Goal: Task Accomplishment & Management: Use online tool/utility

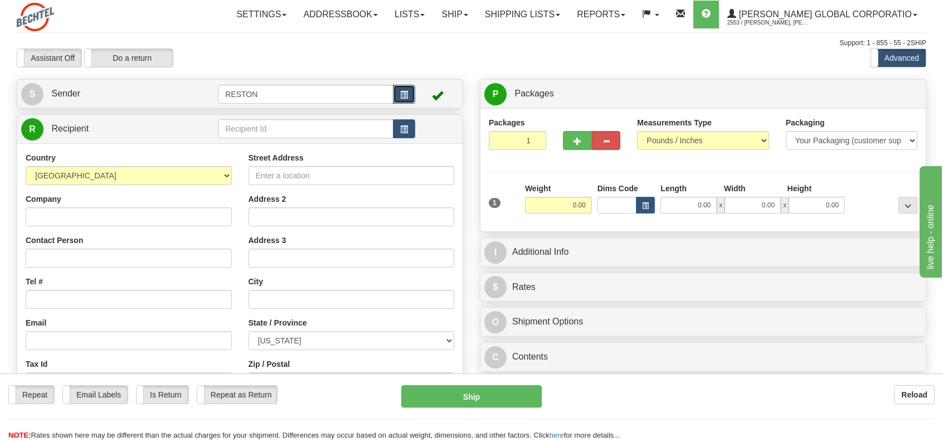
click at [401, 91] on span "button" at bounding box center [404, 94] width 8 height 7
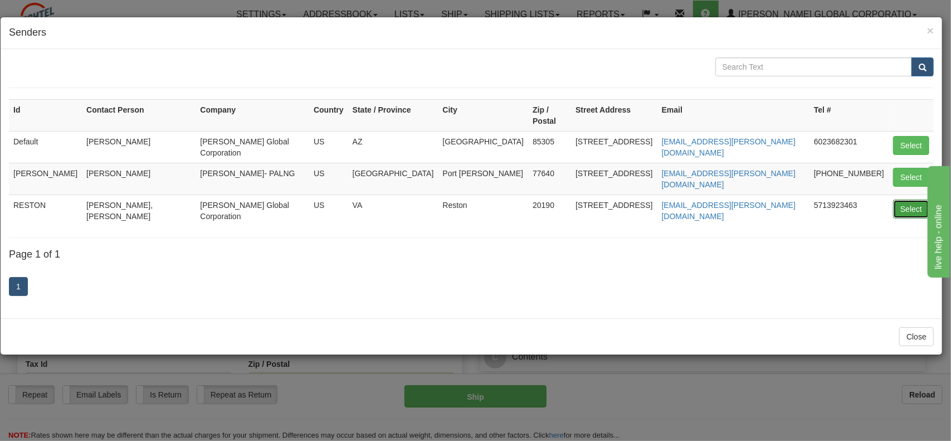
click at [905, 199] on button "Select" at bounding box center [911, 208] width 36 height 19
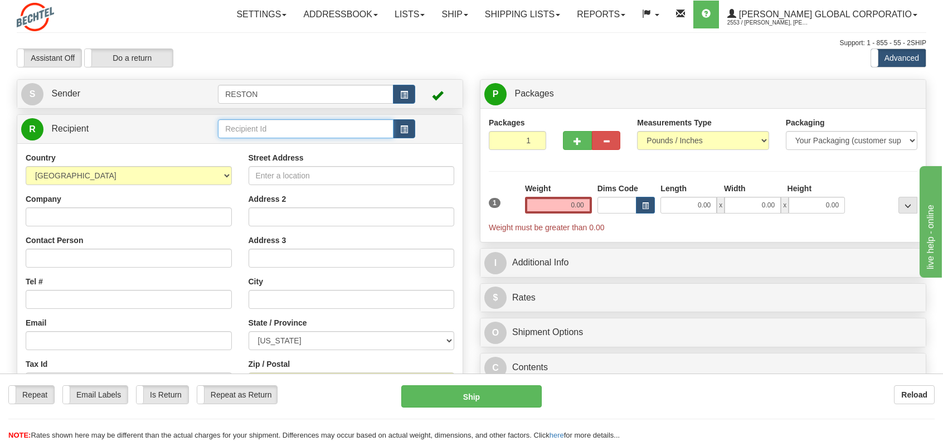
click at [301, 133] on input "text" at bounding box center [305, 128] width 175 height 19
click at [272, 141] on div "[PERSON_NAME]" at bounding box center [303, 146] width 165 height 12
type input "[PERSON_NAME]"
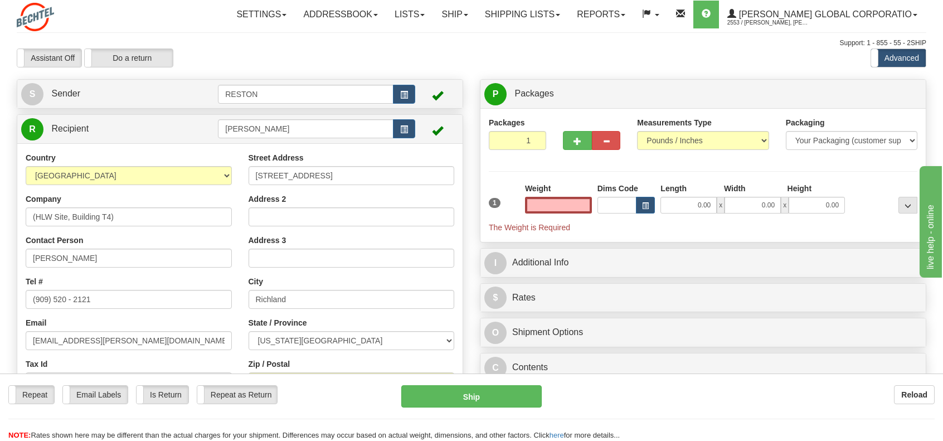
type input "0.00"
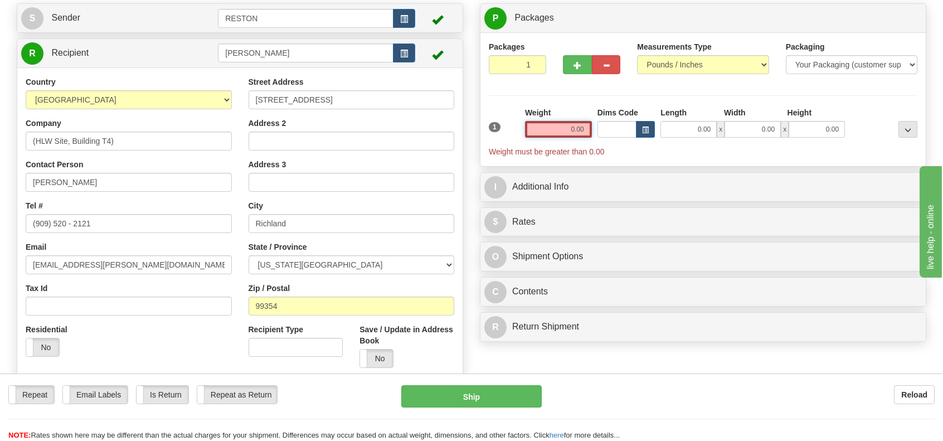
scroll to position [56, 0]
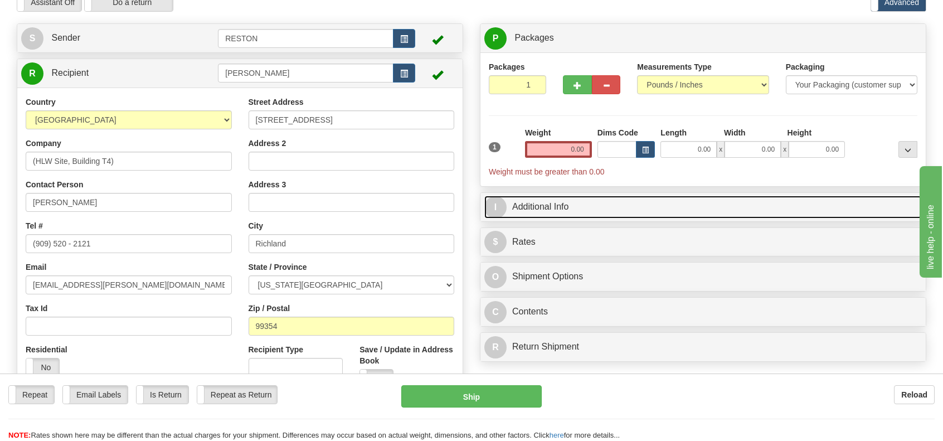
click at [490, 207] on span "I" at bounding box center [495, 207] width 22 height 22
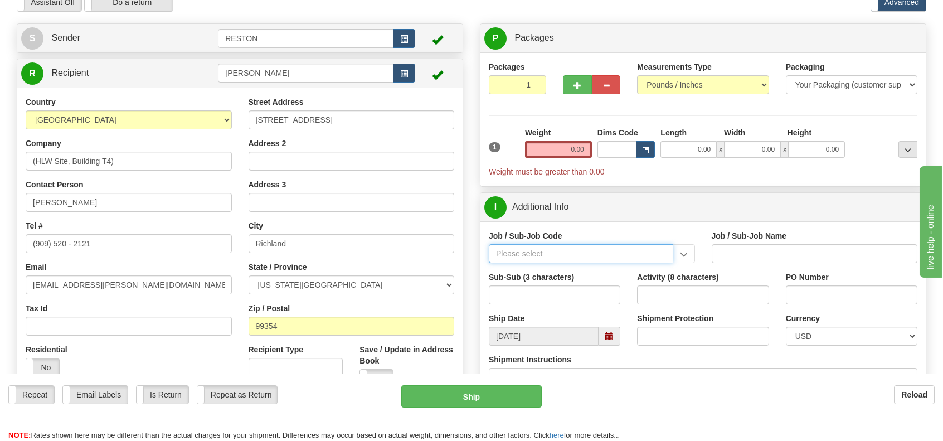
click at [527, 249] on input "Job / Sub-Job Code" at bounding box center [581, 253] width 184 height 19
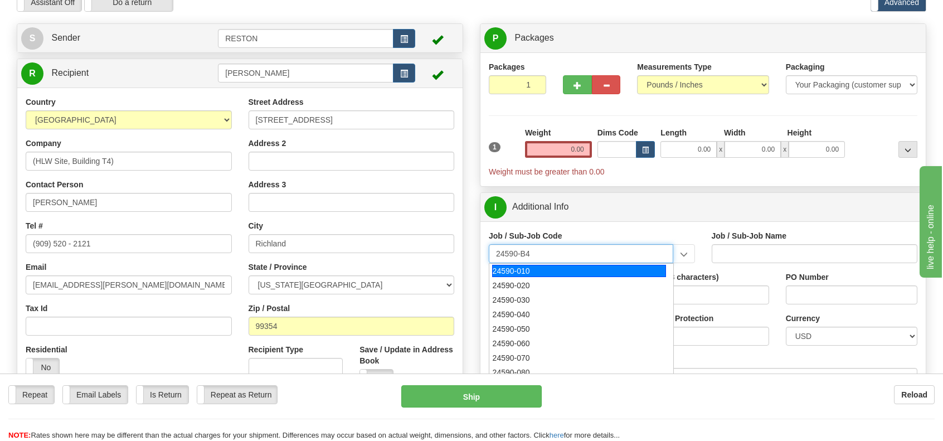
type input "24590-B40"
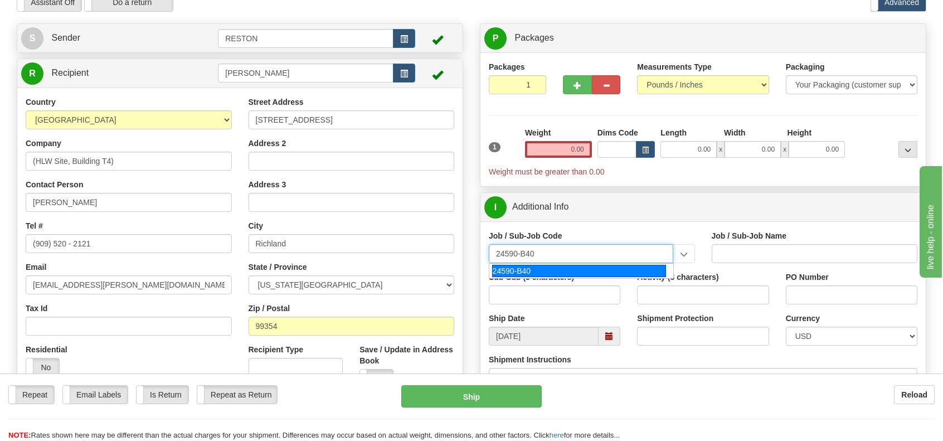
click at [515, 266] on div "24590-B40" at bounding box center [579, 271] width 174 height 12
type input "WTP - WTCC - DIRECT - FEED HIGH LEVEL WASTE"
type input "24590-B40"
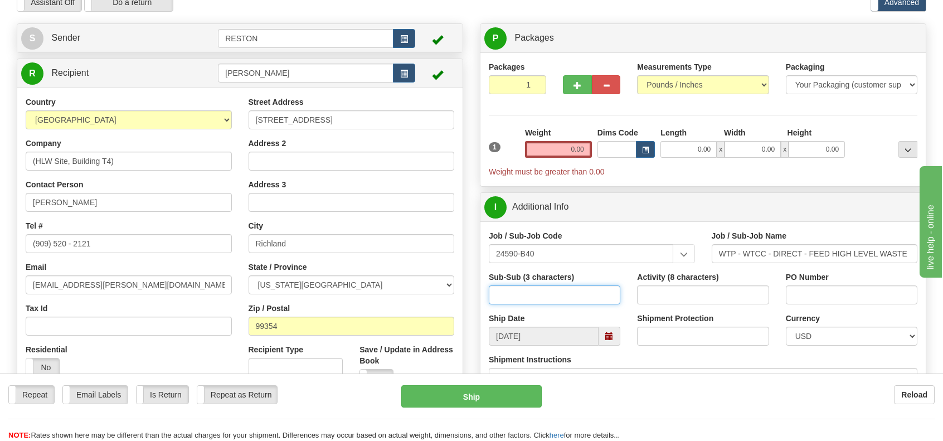
click at [549, 296] on input "Sub-Sub (3 characters)" at bounding box center [554, 294] width 131 height 19
type input "WTC"
type input "`"
paste input "SMMFY25H"
type input "SMMFY25H1"
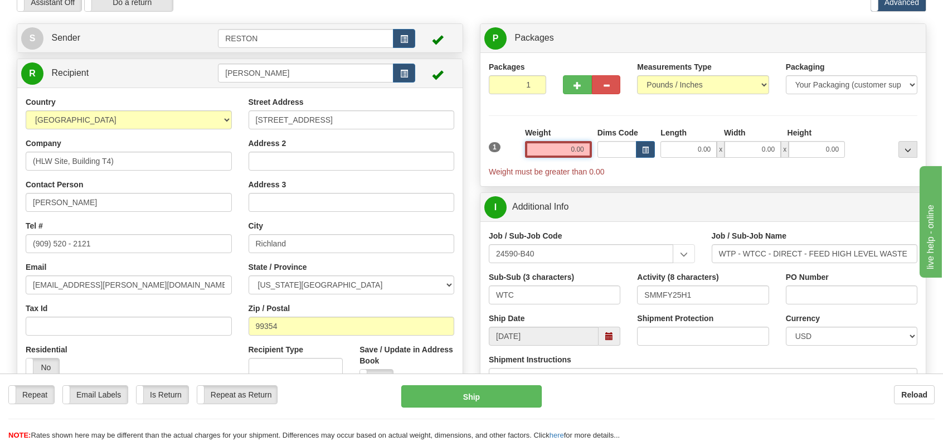
click at [569, 149] on input "0.00" at bounding box center [558, 149] width 67 height 17
type input "1.00"
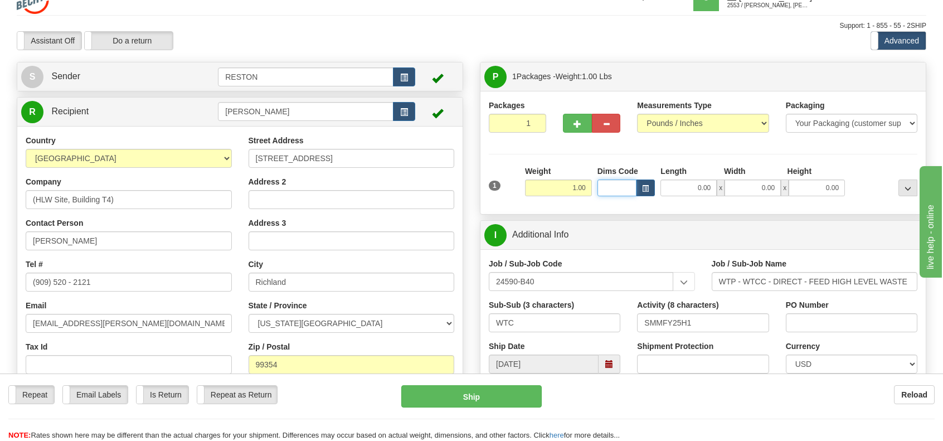
scroll to position [0, 0]
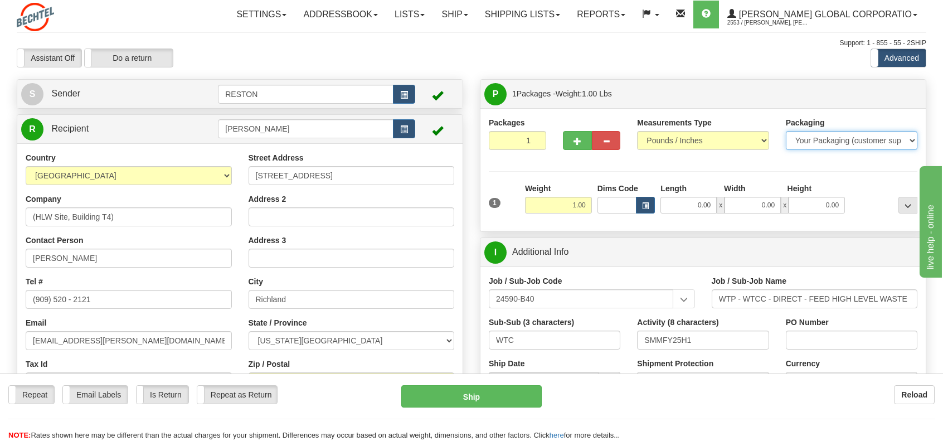
click at [913, 141] on select "Your Packaging (customer supplied) Envelope (carrier supplied) Pack (carrier su…" at bounding box center [851, 140] width 131 height 19
select select "3"
click at [786, 131] on select "Your Packaging (customer supplied) Envelope (carrier supplied) Pack (carrier su…" at bounding box center [851, 140] width 131 height 19
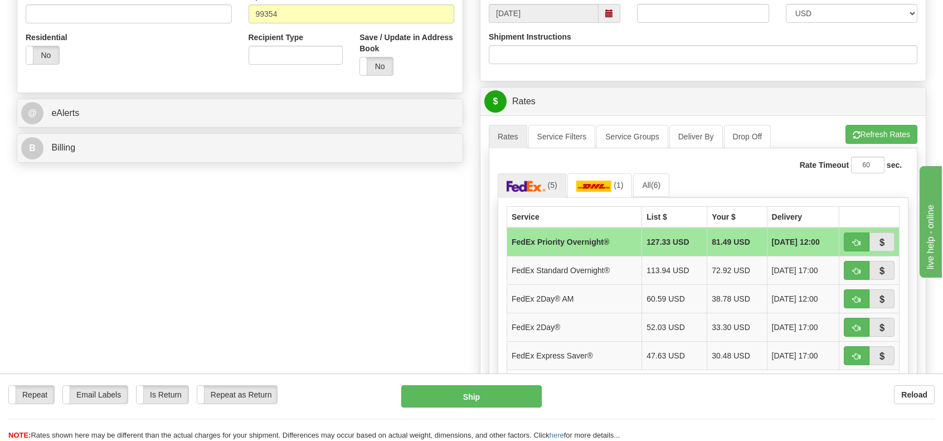
scroll to position [390, 0]
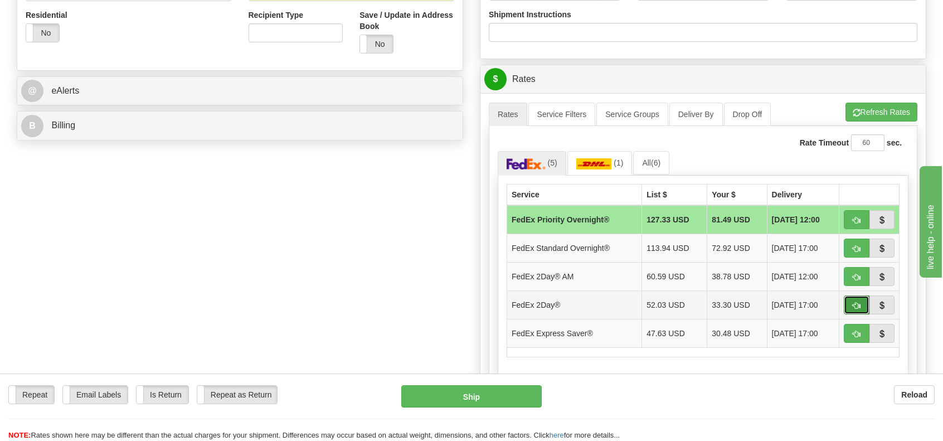
click at [852, 301] on button "button" at bounding box center [857, 304] width 26 height 19
type input "03"
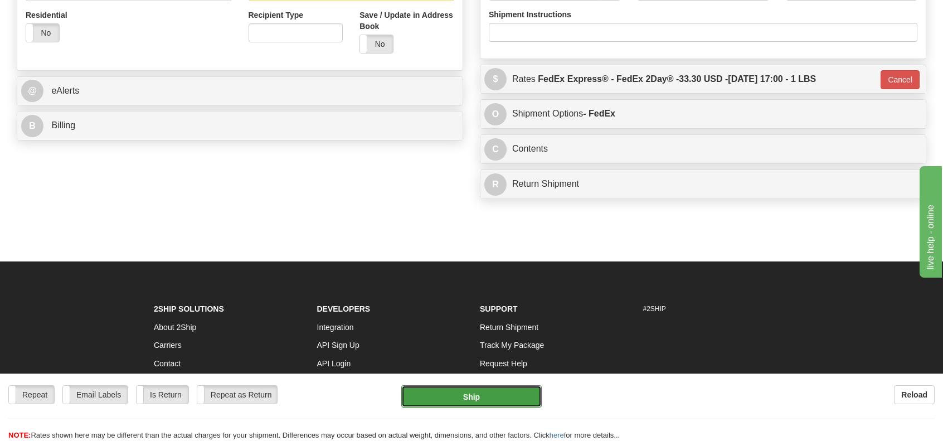
click at [475, 398] on button "Ship" at bounding box center [471, 396] width 140 height 22
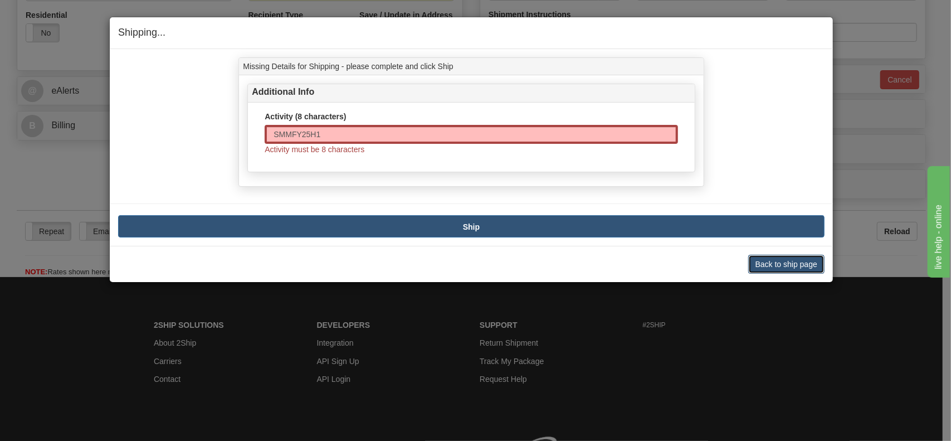
click at [798, 259] on button "Back to ship page" at bounding box center [786, 264] width 76 height 19
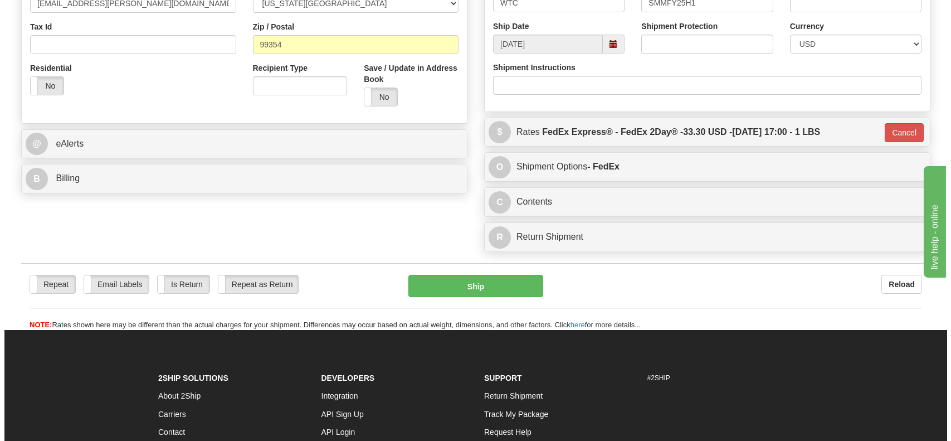
scroll to position [223, 0]
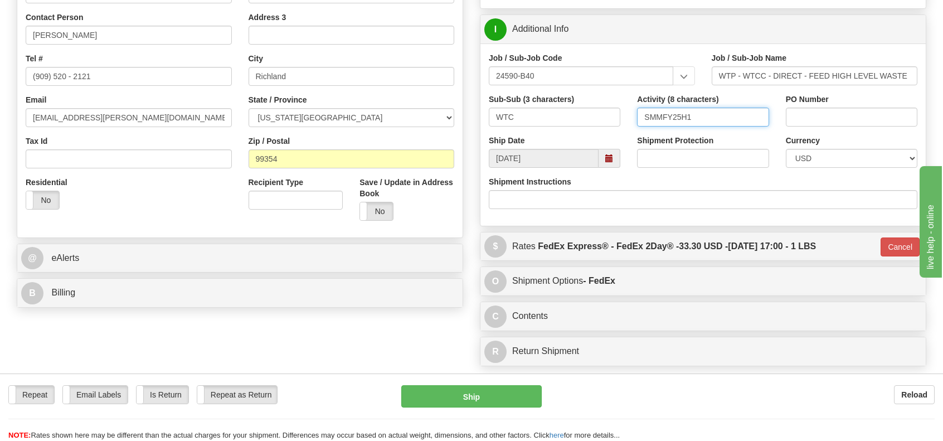
click at [723, 119] on input "SMMFY25H1" at bounding box center [702, 117] width 131 height 19
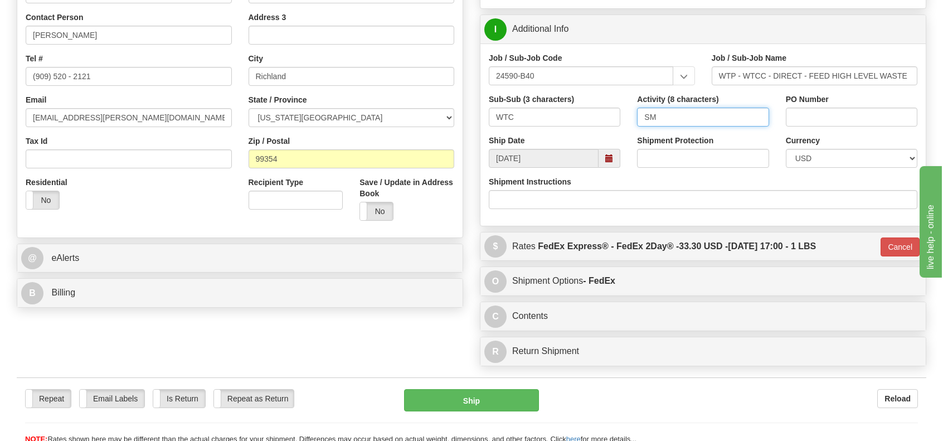
type input "S"
click at [441, 401] on button "Ship" at bounding box center [471, 400] width 135 height 22
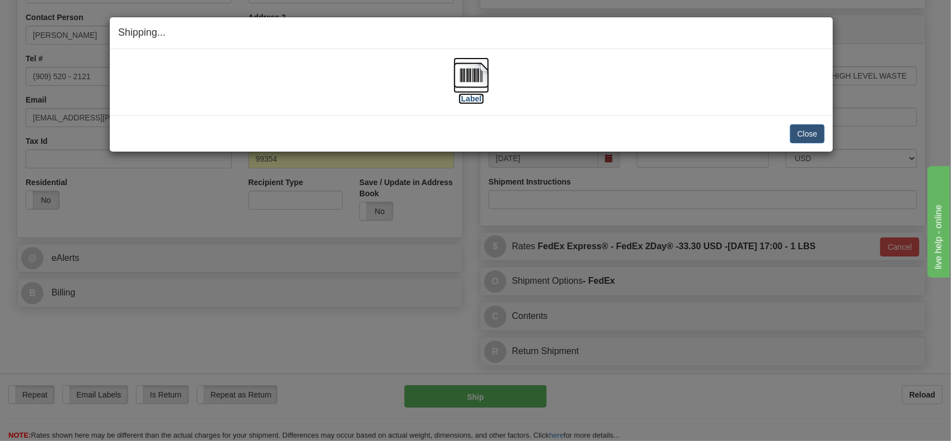
click at [468, 68] on img at bounding box center [472, 75] width 36 height 36
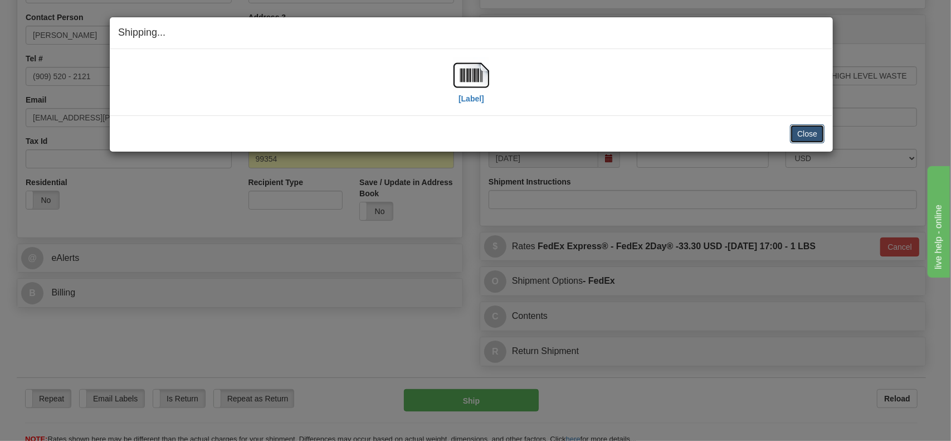
click at [805, 131] on button "Close" at bounding box center [807, 133] width 35 height 19
